Goal: Transaction & Acquisition: Subscribe to service/newsletter

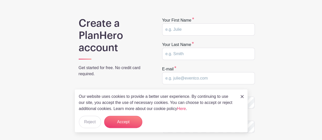
scroll to position [25, 0]
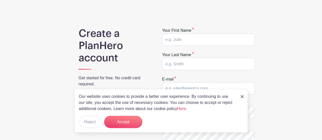
click at [243, 97] on img at bounding box center [242, 96] width 3 height 3
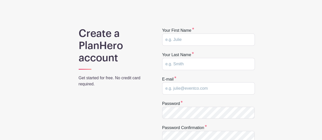
scroll to position [0, 0]
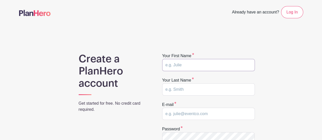
click at [180, 62] on input "text" at bounding box center [208, 65] width 93 height 12
type input "misty"
type input "u"
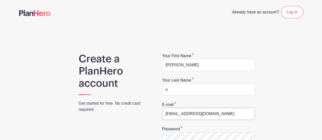
type input "mdbart@yahoo.com"
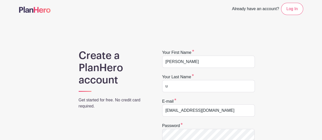
click at [254, 70] on form "Your first name misty Your last name u E-mail mdbart@yahoo.com Password Passwor…" at bounding box center [208, 130] width 93 height 160
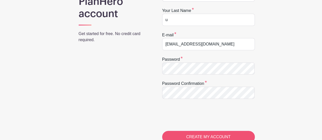
scroll to position [80, 0]
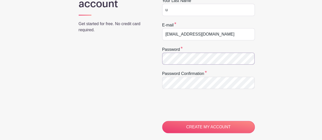
click at [162, 121] on input "CREATE MY ACCOUNT" at bounding box center [208, 127] width 93 height 12
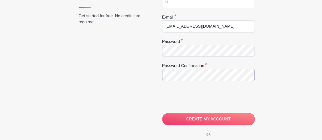
scroll to position [127, 0]
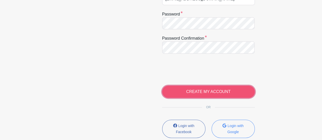
click at [190, 90] on input "CREATE MY ACCOUNT" at bounding box center [208, 92] width 93 height 12
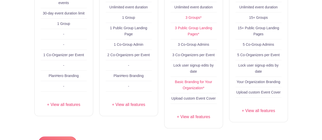
scroll to position [213, 0]
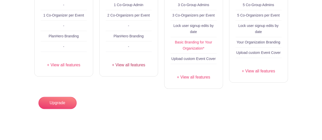
click at [134, 66] on link "+ View all features" at bounding box center [129, 65] width 46 height 6
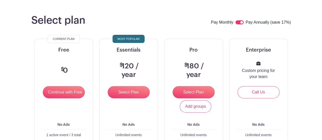
scroll to position [0, 0]
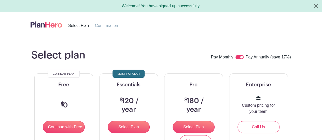
click at [82, 23] on li "Select Plan" at bounding box center [81, 25] width 27 height 6
click at [52, 24] on img at bounding box center [47, 24] width 32 height 8
click at [315, 8] on button "Close" at bounding box center [316, 6] width 12 height 12
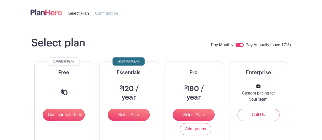
click at [51, 16] on img at bounding box center [47, 12] width 32 height 8
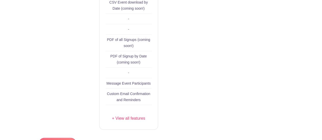
scroll to position [442, 0]
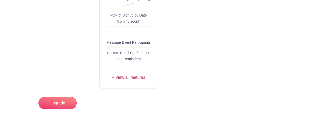
click at [124, 77] on link "+ View all features" at bounding box center [129, 77] width 46 height 6
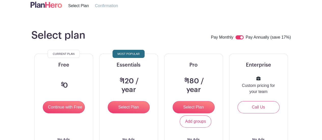
scroll to position [0, 0]
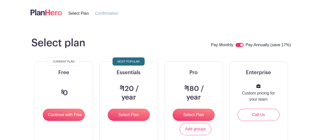
click at [50, 13] on img at bounding box center [47, 12] width 32 height 8
click at [33, 13] on img at bounding box center [47, 12] width 32 height 8
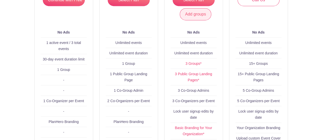
scroll to position [102, 0]
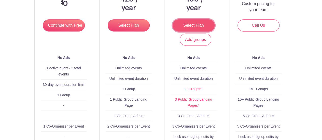
click at [189, 26] on input "Select Plan" at bounding box center [194, 25] width 42 height 12
